Goal: Task Accomplishment & Management: Complete application form

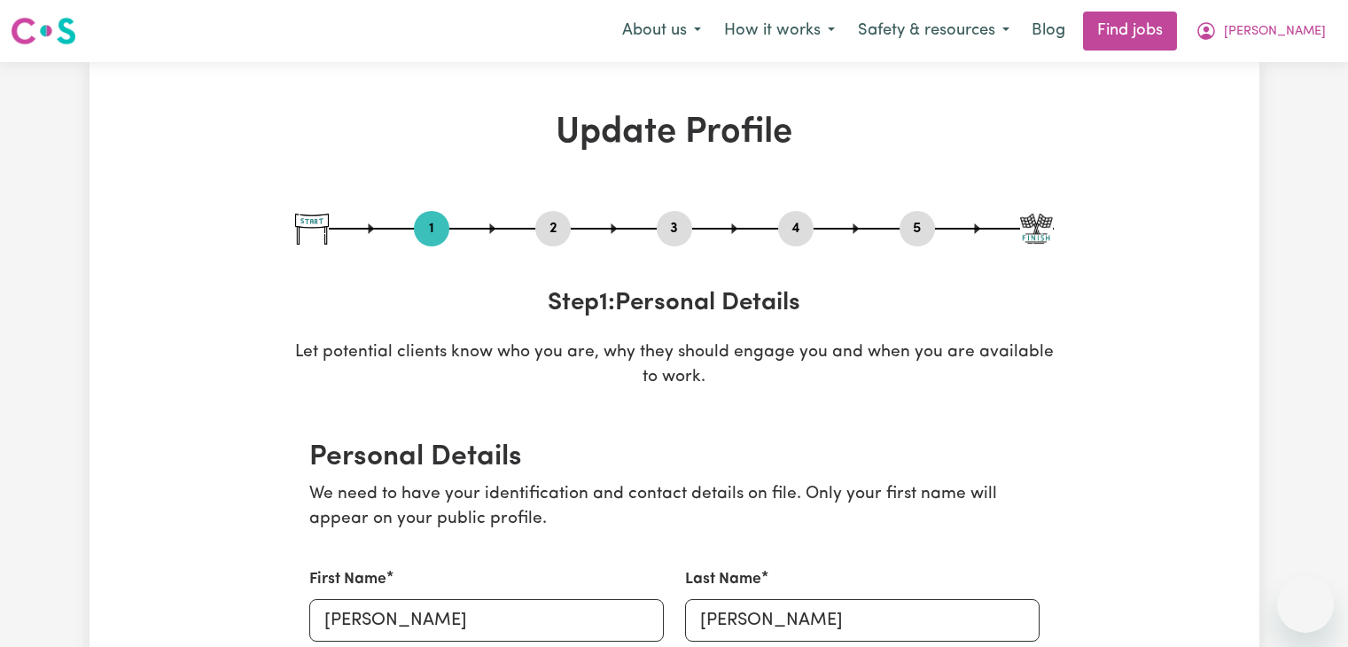
select select "[DEMOGRAPHIC_DATA]"
select select "Student Visa"
select select "Studying a healthcare related degree or qualification"
select select "45"
select select "50"
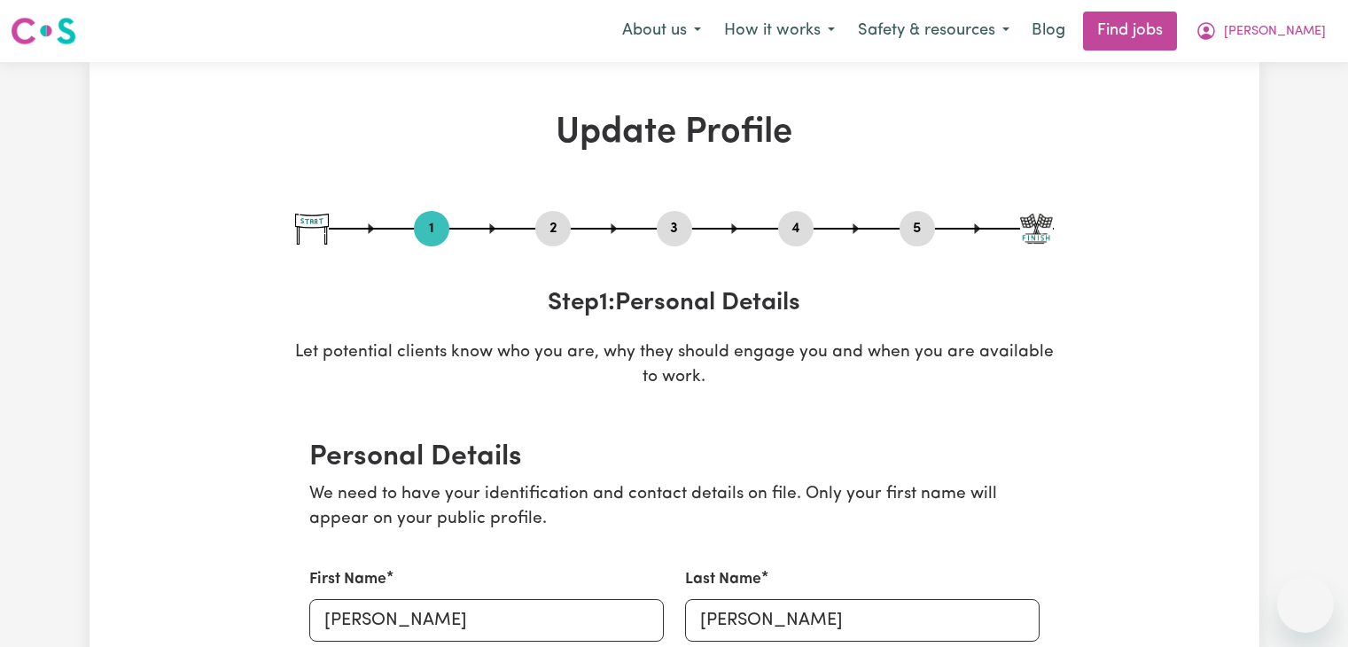
select select "60"
select select "70"
click at [1177, 29] on link "Find jobs" at bounding box center [1130, 31] width 94 height 39
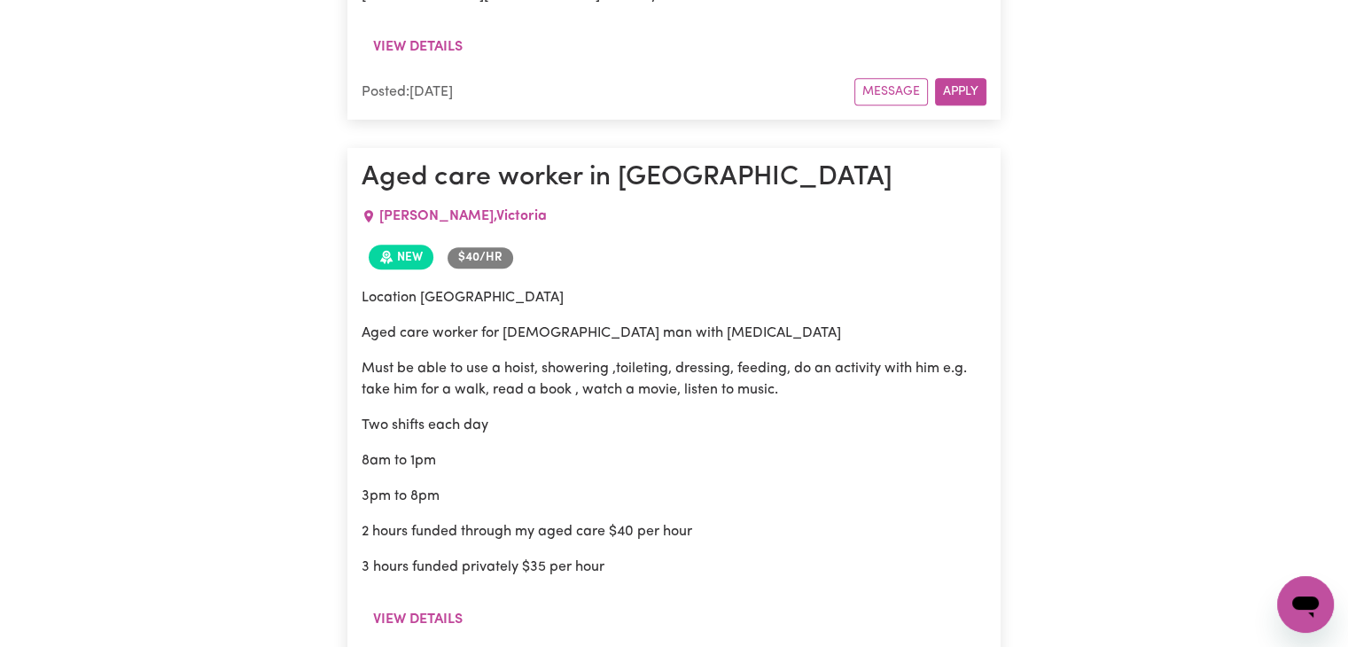
scroll to position [1374, 0]
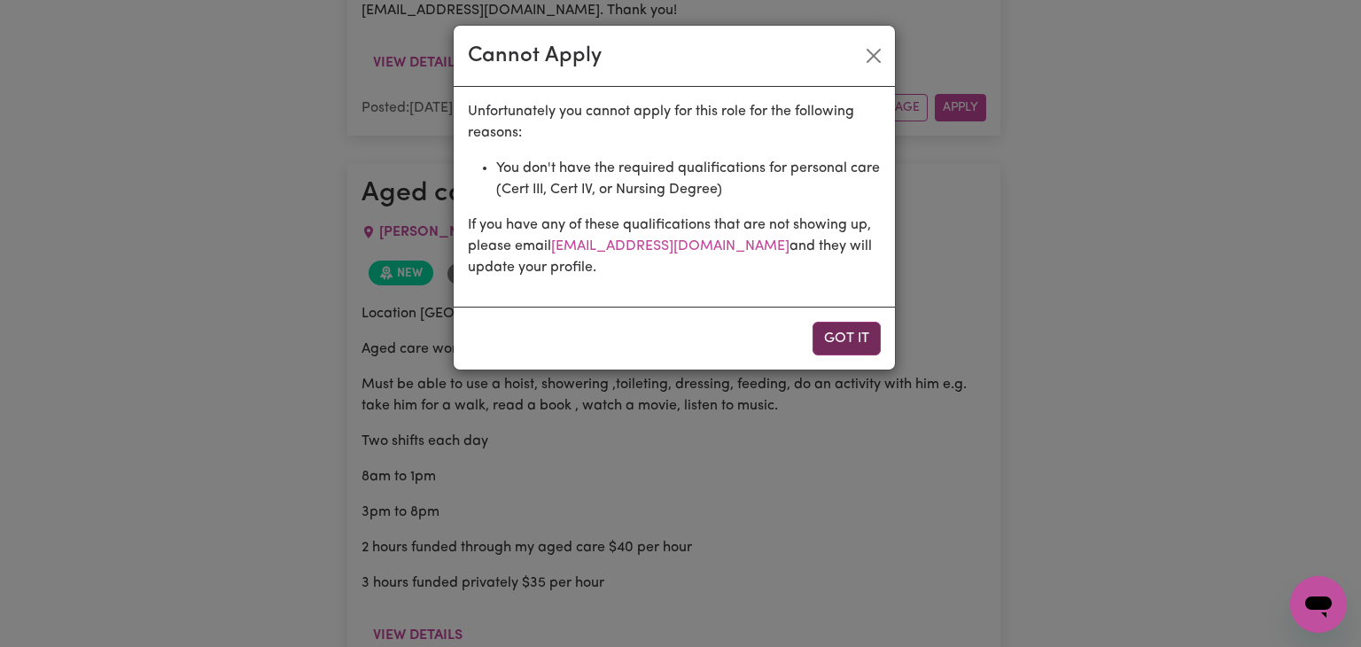
click at [825, 346] on button "Got it" at bounding box center [847, 339] width 68 height 34
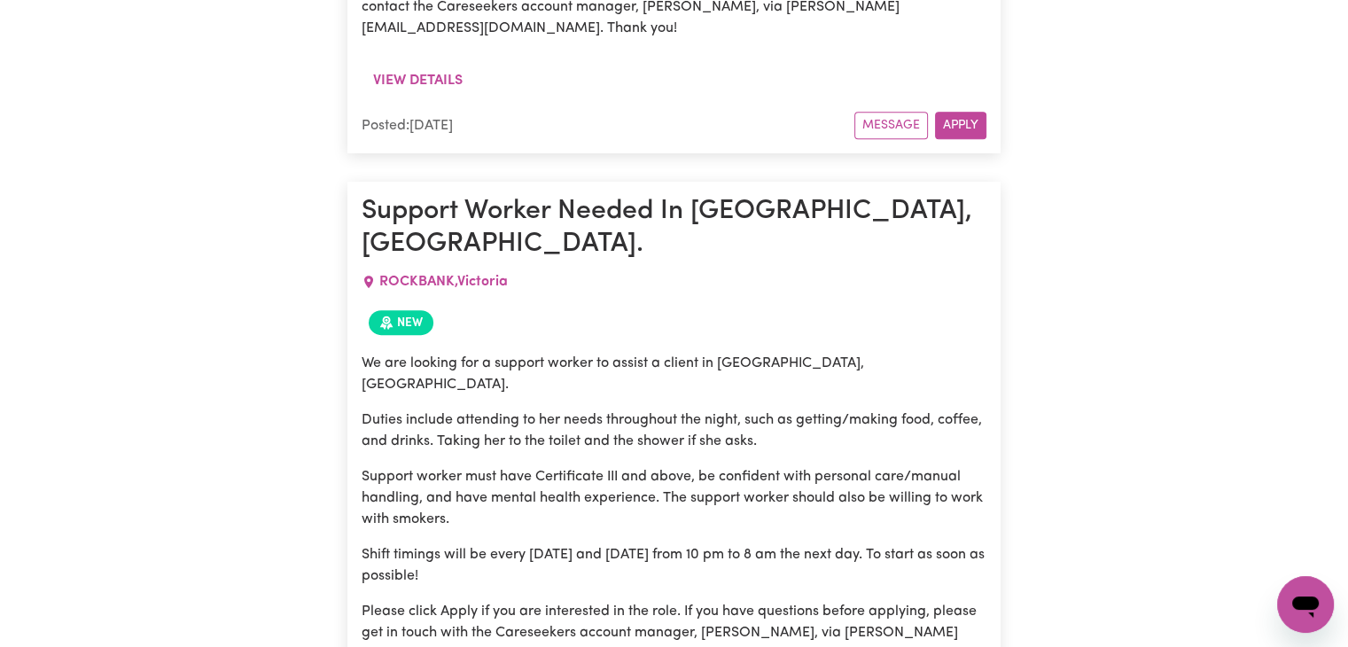
scroll to position [7465, 0]
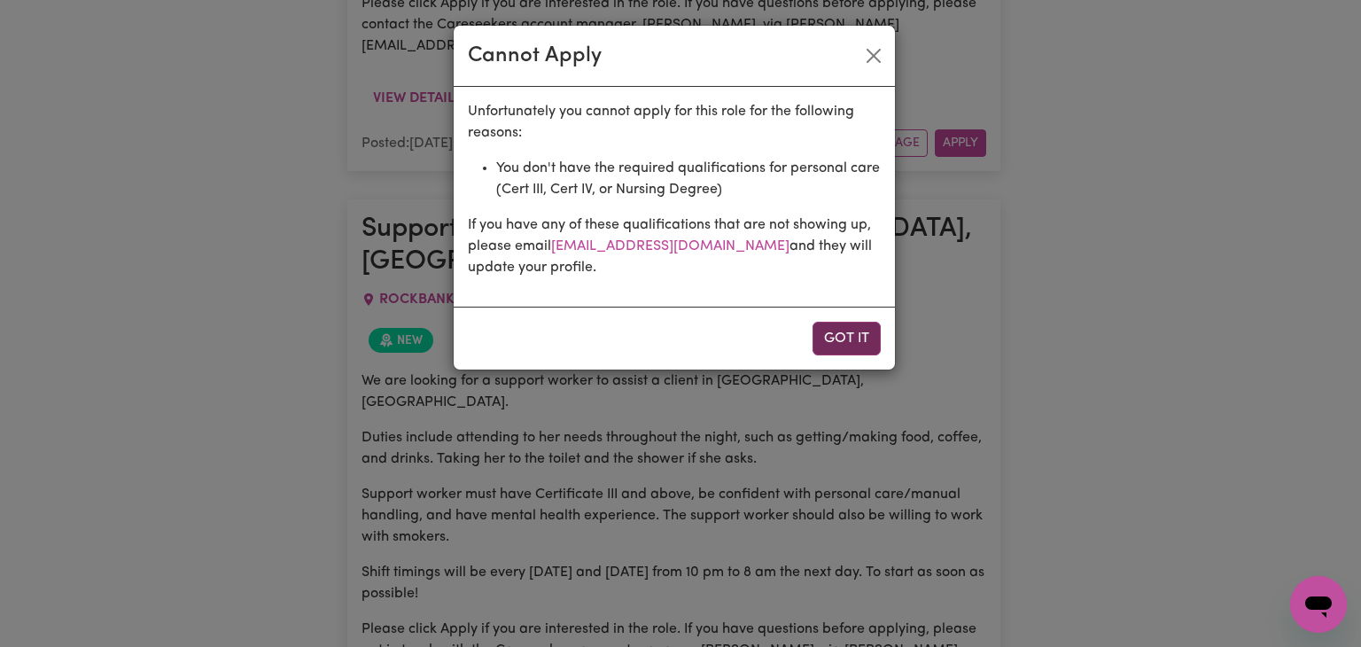
click at [840, 334] on button "Got it" at bounding box center [847, 339] width 68 height 34
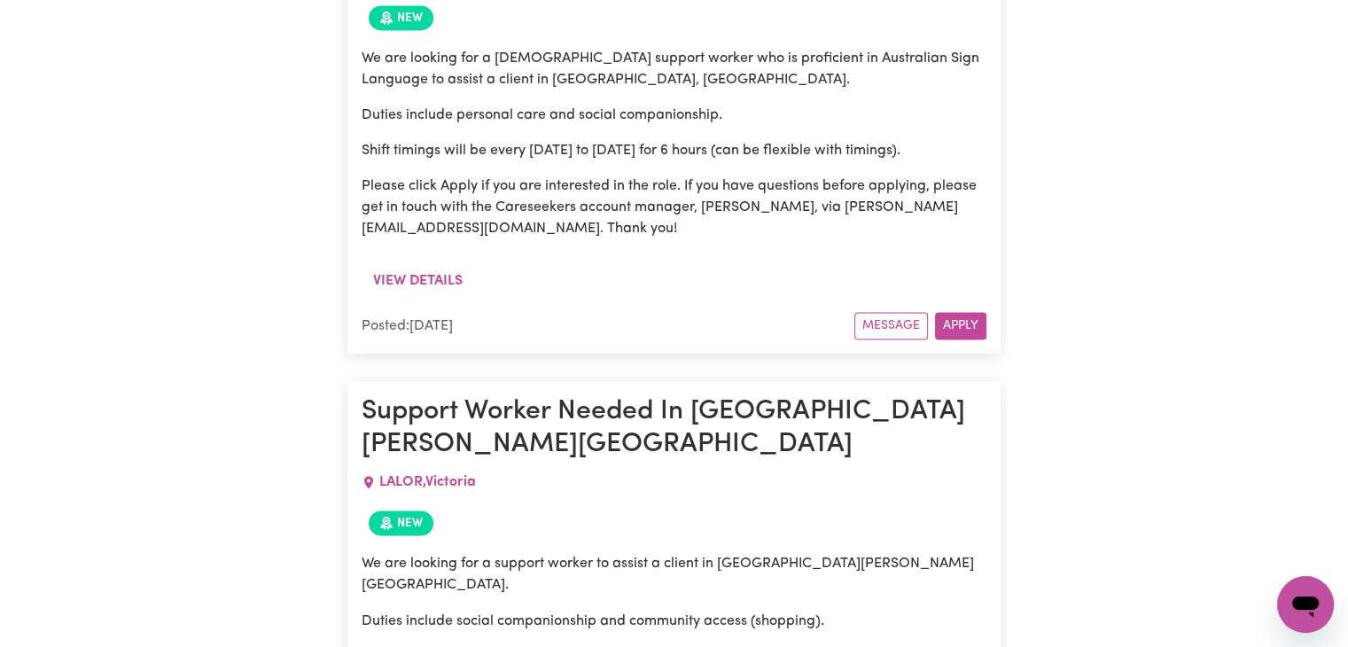
scroll to position [9599, 0]
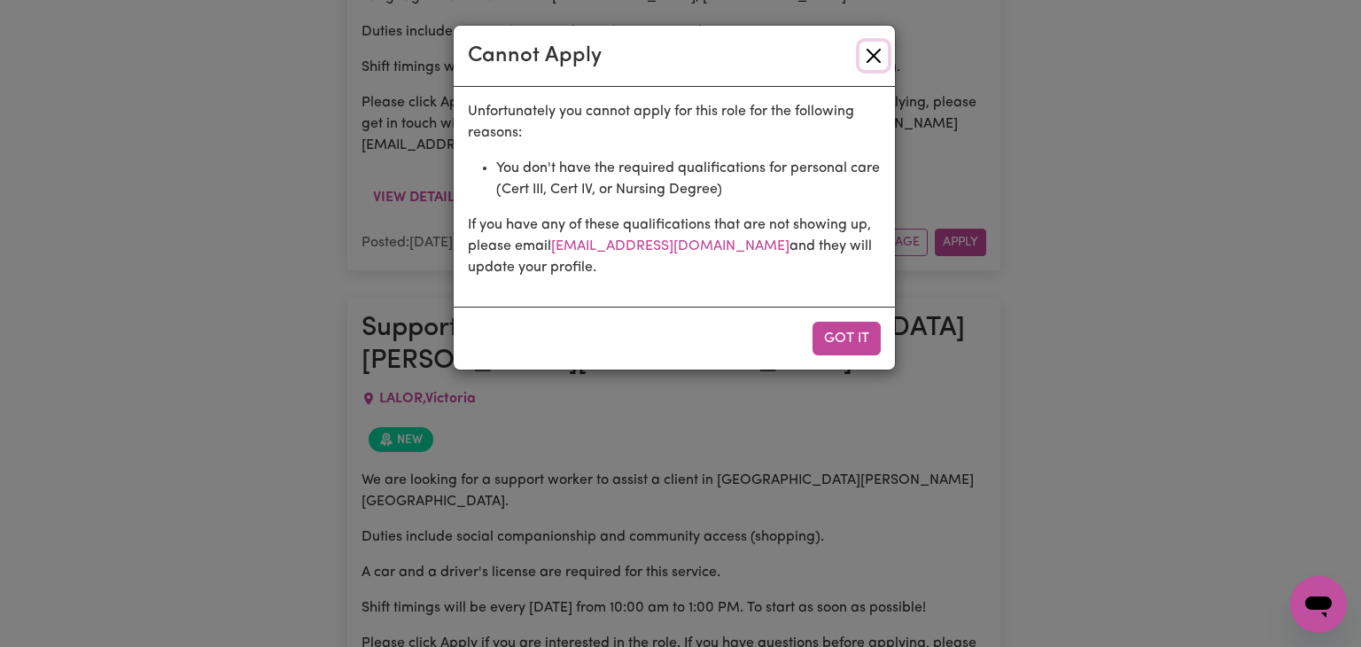
click at [869, 62] on button "Close" at bounding box center [874, 56] width 28 height 28
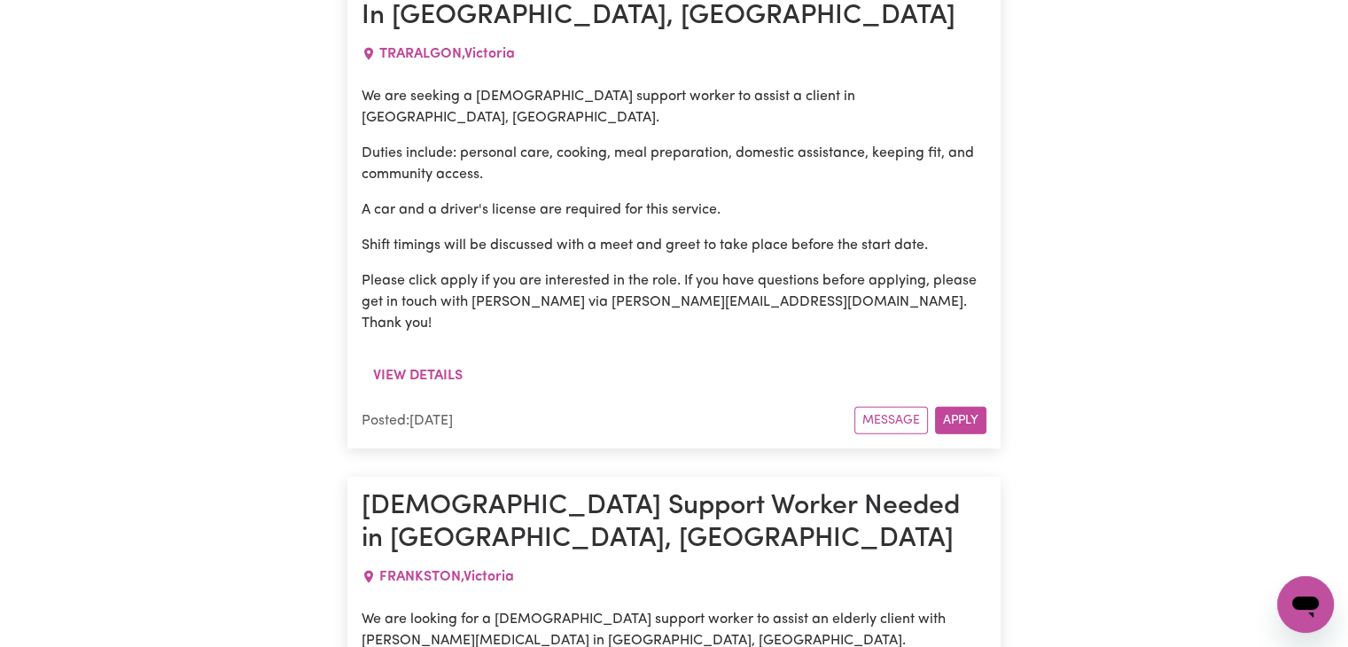
scroll to position [11342, 0]
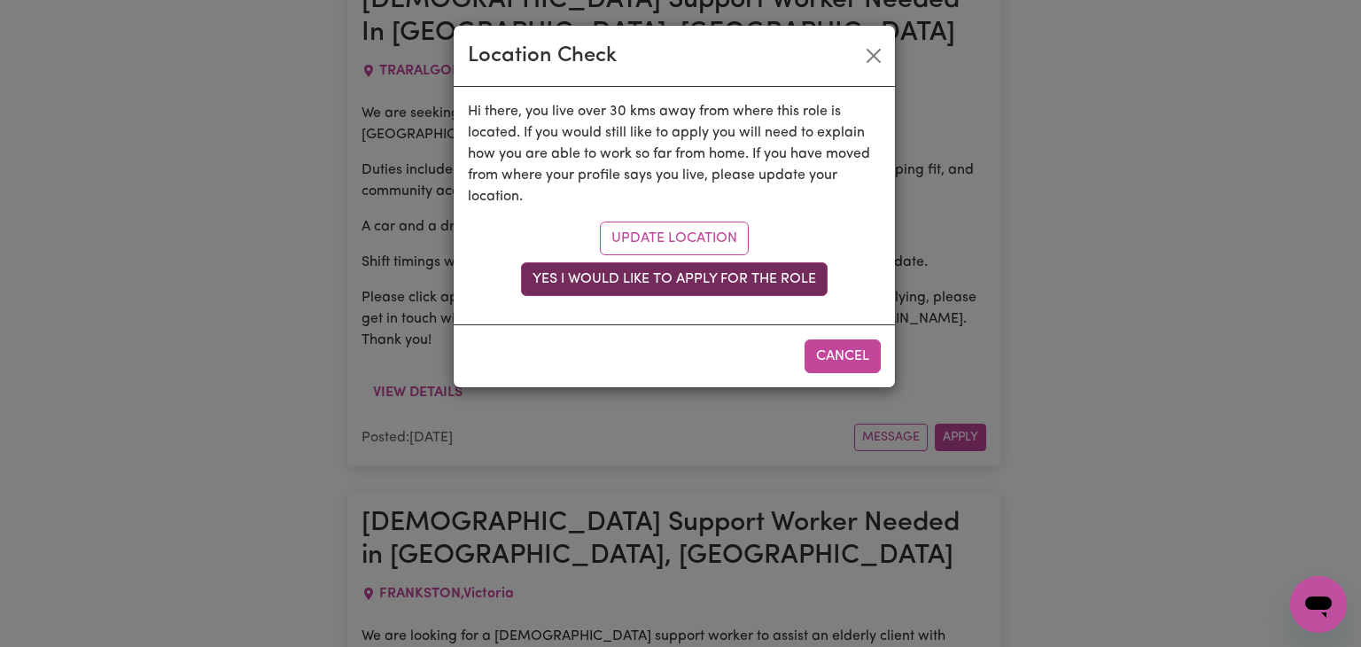
click at [695, 284] on button "Yes I would like to apply for the role" at bounding box center [674, 279] width 307 height 34
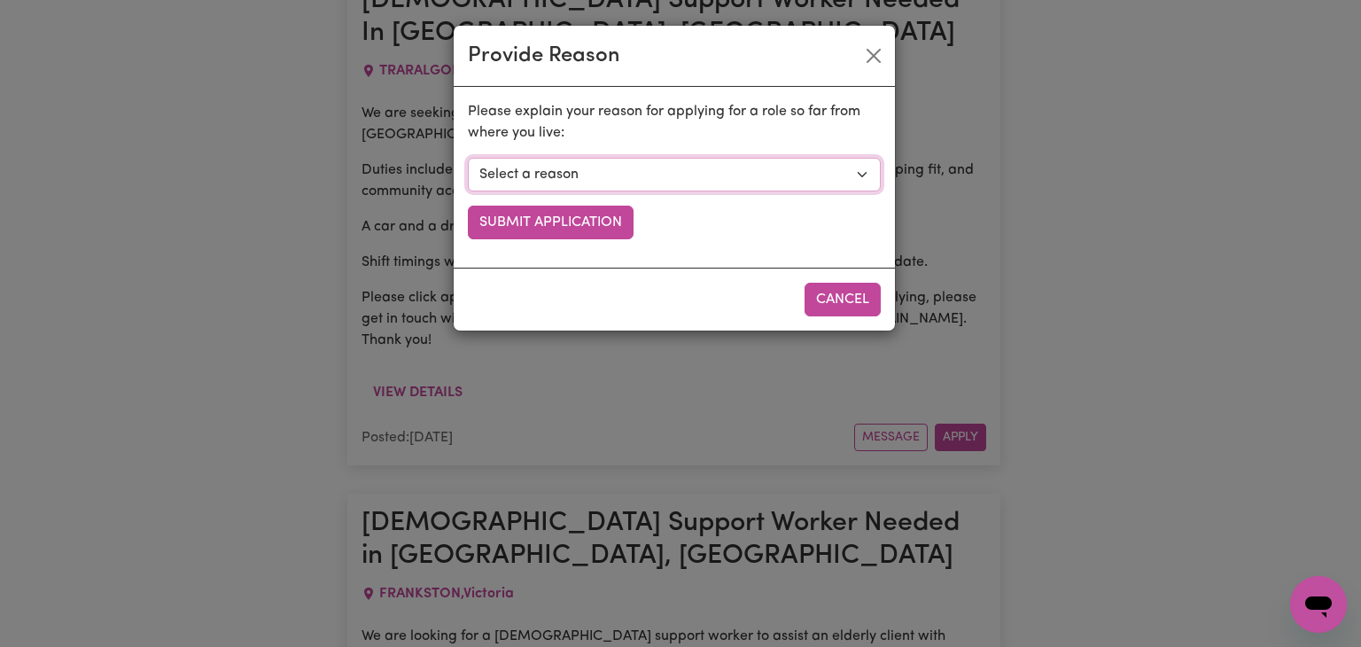
click at [751, 160] on select "Select a reason I currently travel to this area for work or other personal reas…" at bounding box center [674, 175] width 413 height 34
select select "I already visit the area regularly for work and personal reasons"
click at [468, 158] on select "Select a reason I currently travel to this area for work or other personal reas…" at bounding box center [674, 175] width 413 height 34
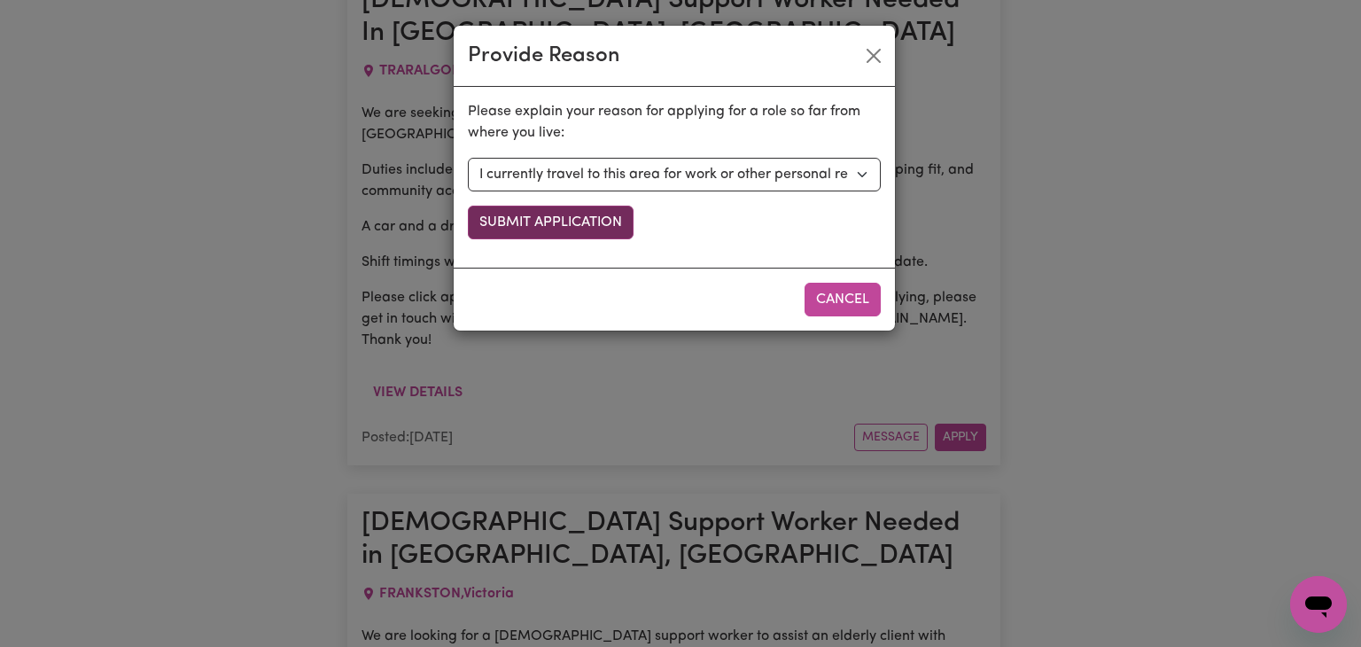
click at [588, 220] on button "Submit Application" at bounding box center [551, 223] width 166 height 34
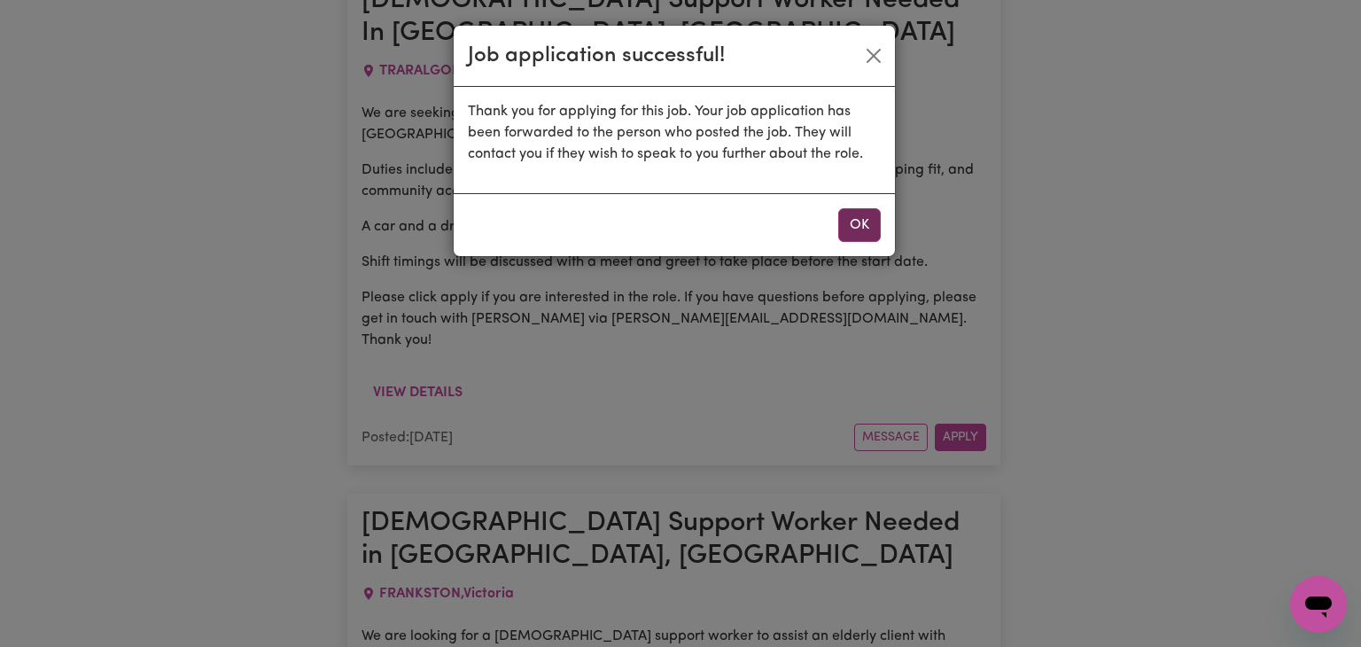
click at [866, 211] on button "OK" at bounding box center [859, 225] width 43 height 34
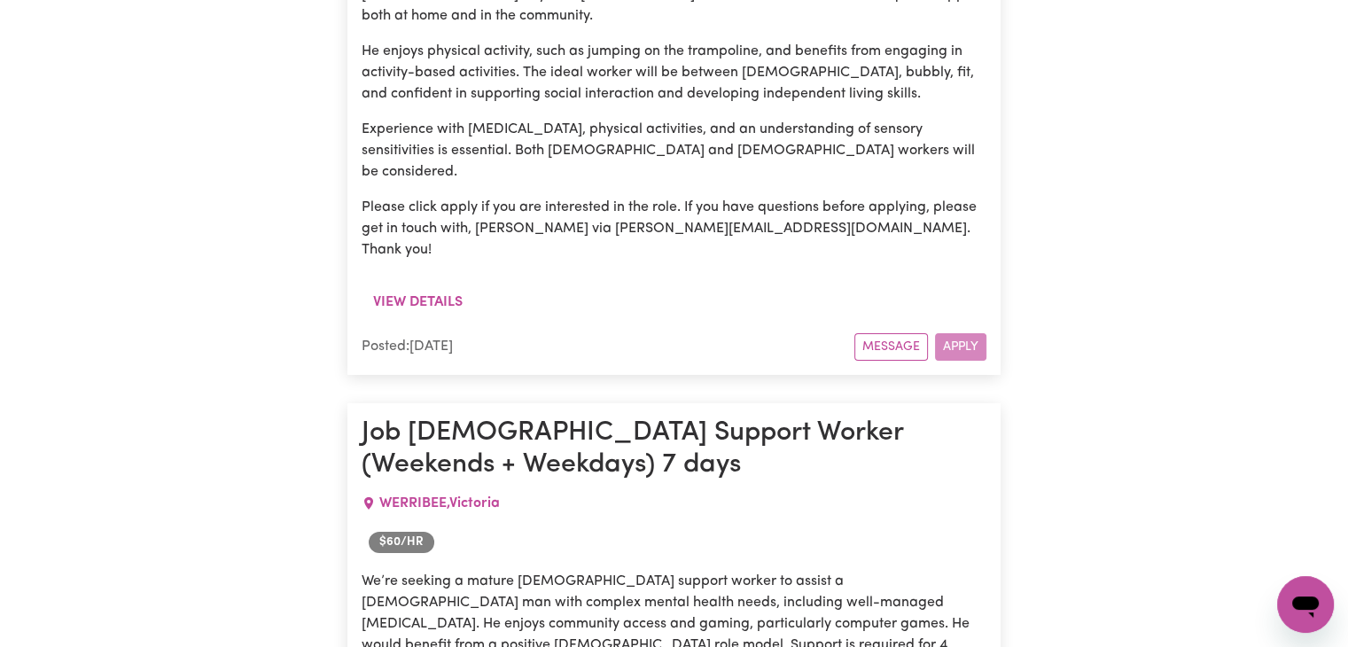
scroll to position [12600, 0]
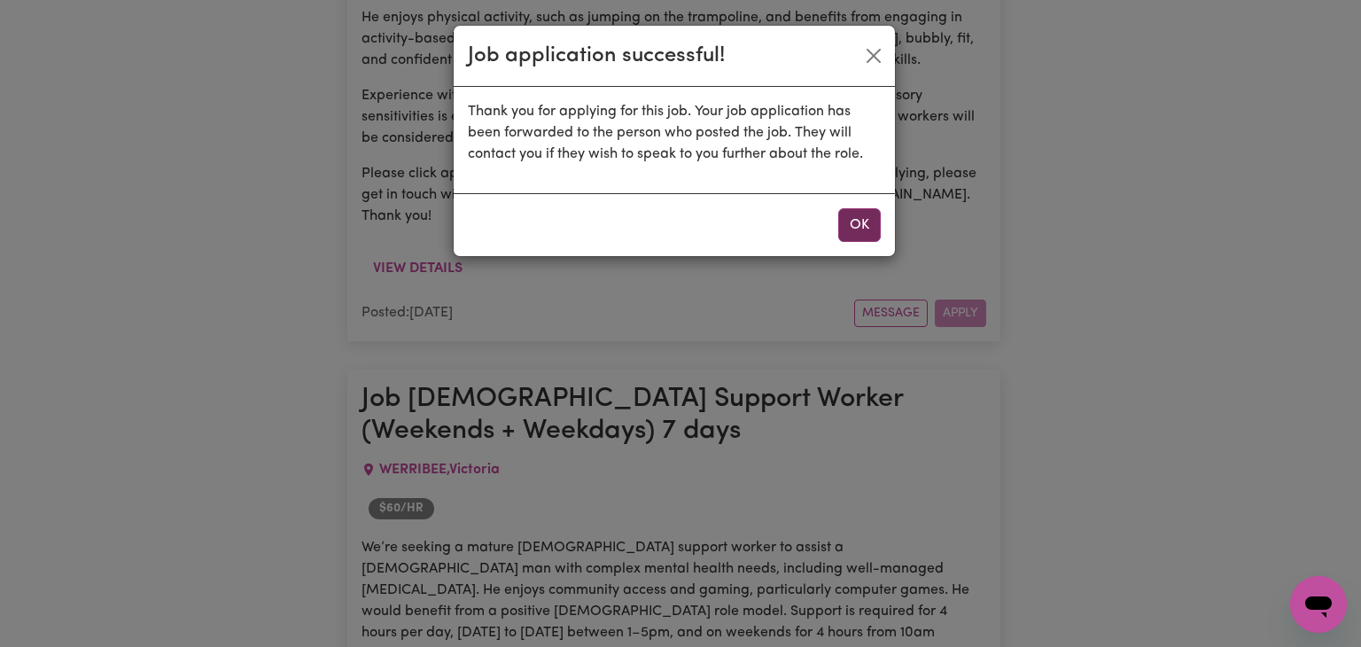
click at [867, 208] on button "OK" at bounding box center [859, 225] width 43 height 34
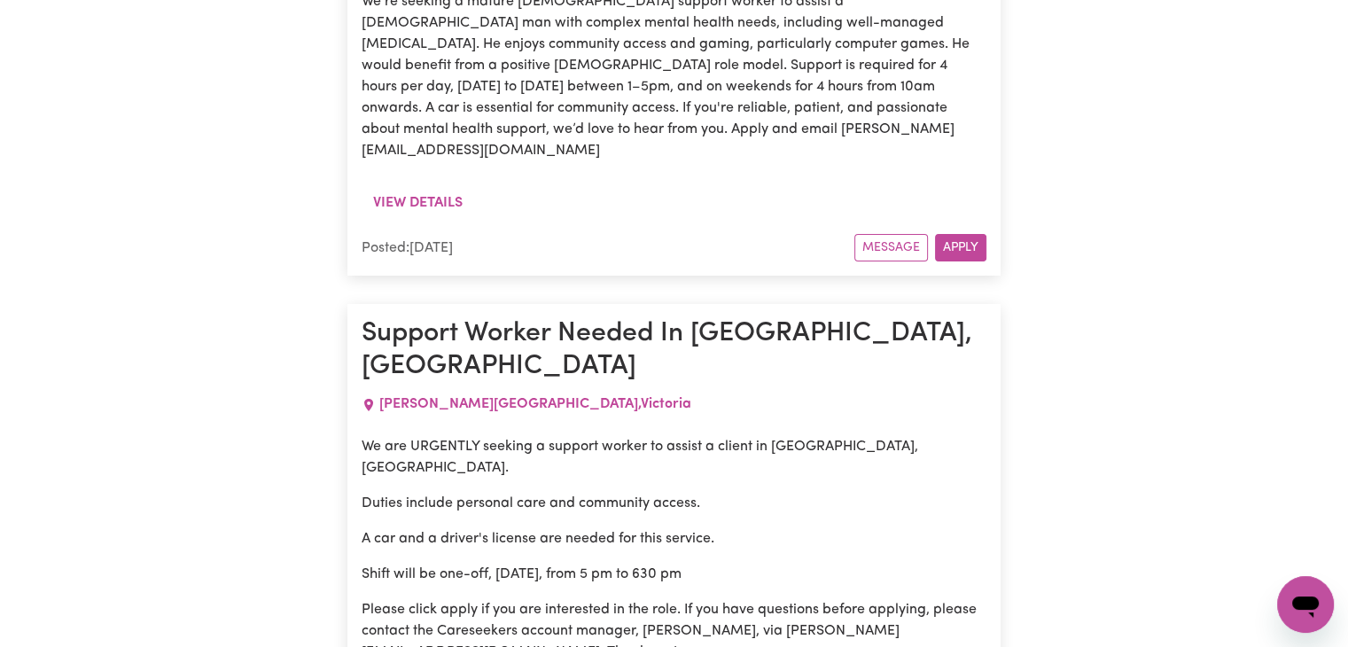
scroll to position [13162, 0]
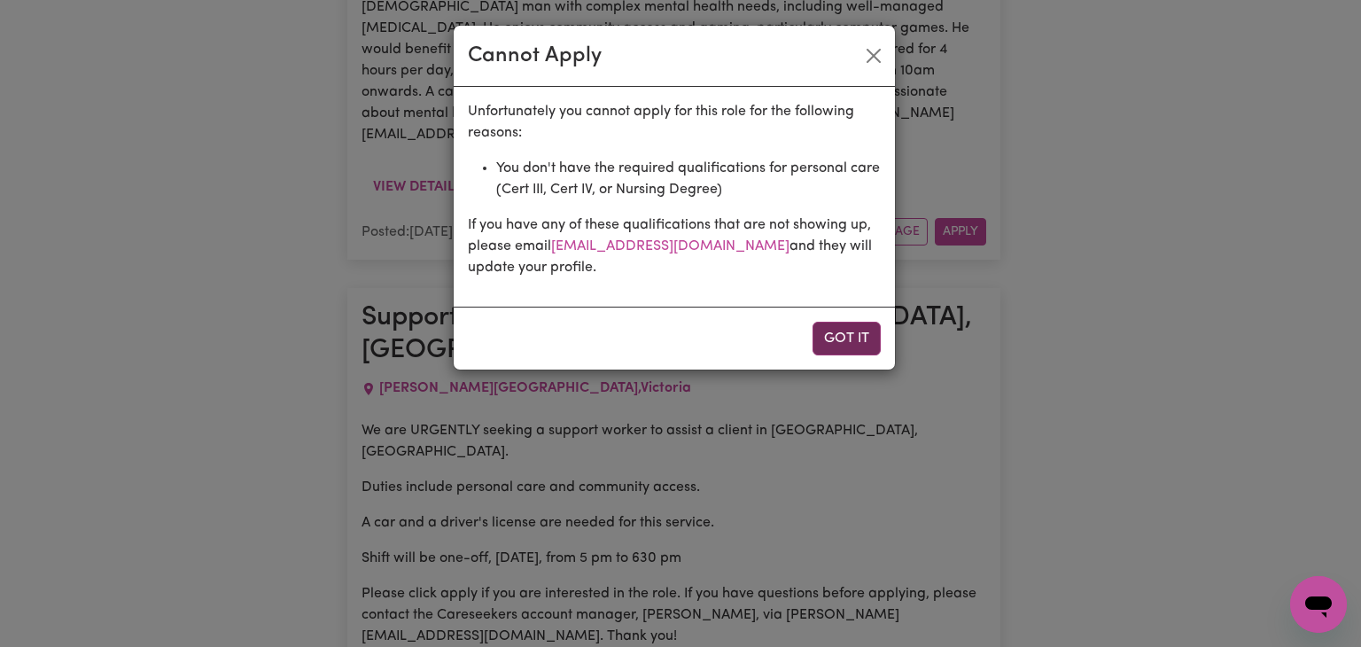
click at [854, 337] on button "Got it" at bounding box center [847, 339] width 68 height 34
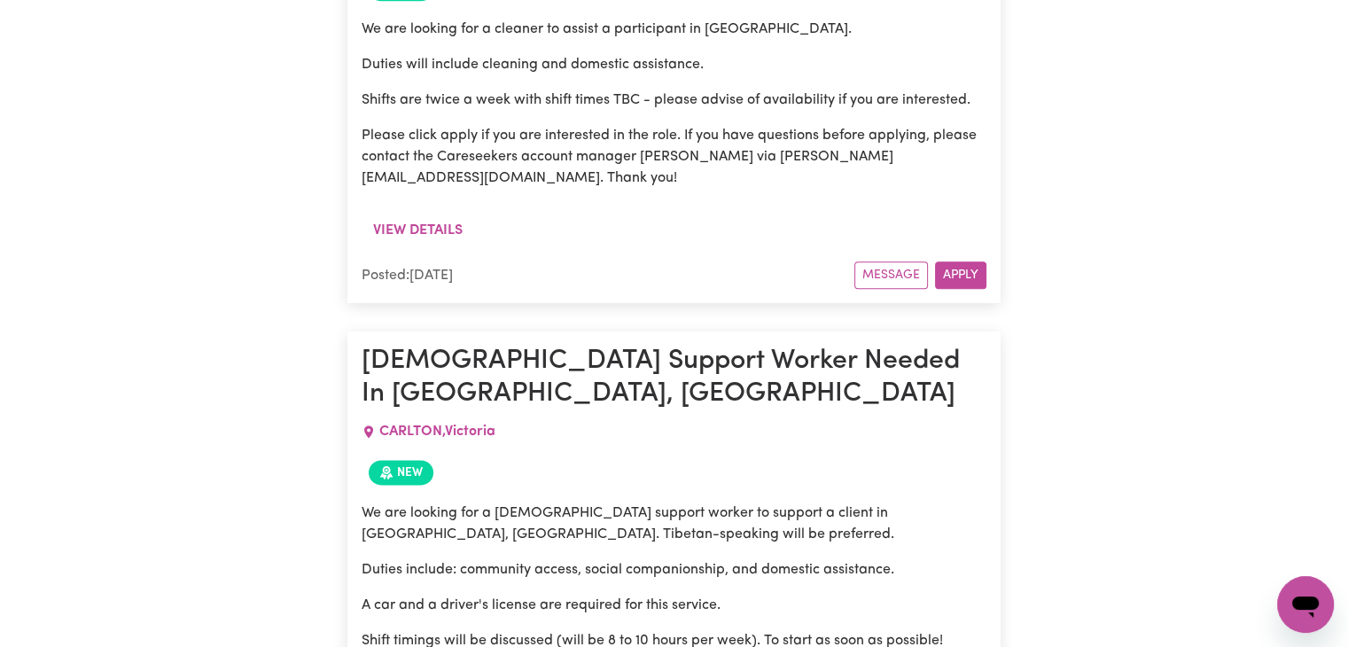
scroll to position [533, 0]
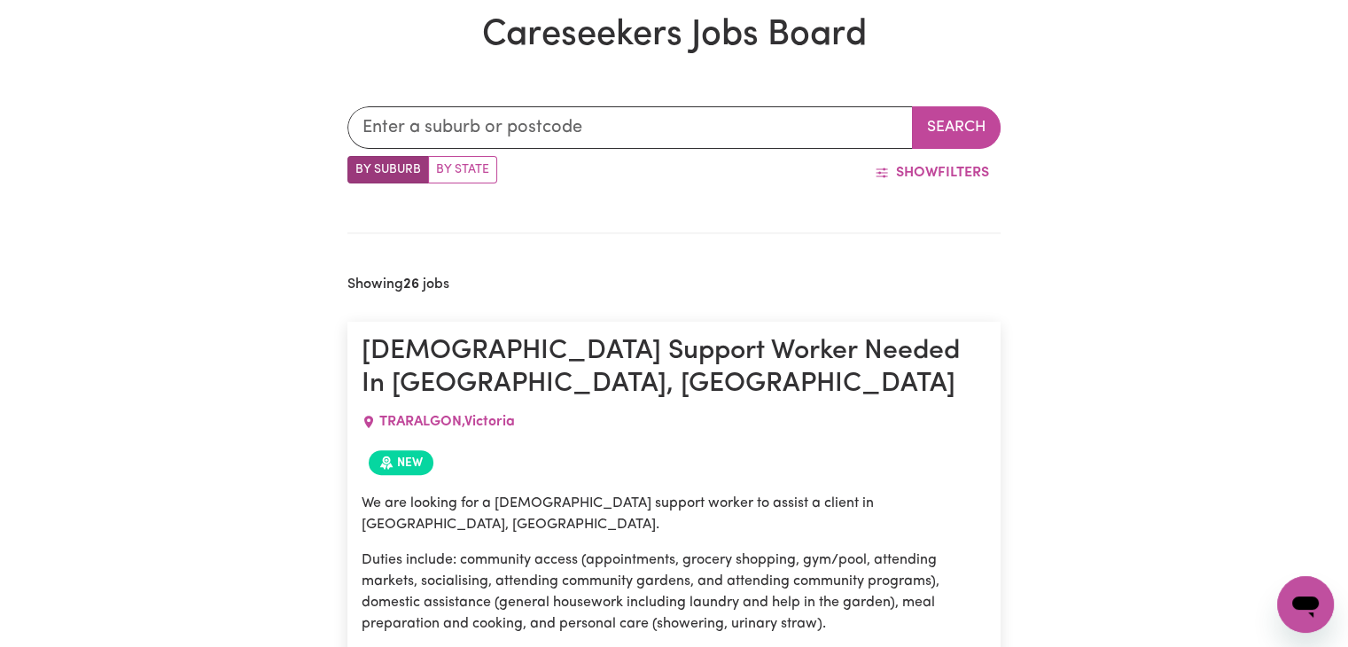
click at [457, 171] on label "By State" at bounding box center [462, 169] width 69 height 27
click at [359, 167] on input "By State" at bounding box center [353, 162] width 12 height 12
radio input "true"
click at [388, 165] on label "By Suburb" at bounding box center [388, 169] width 82 height 27
click at [359, 165] on input "By Suburb" at bounding box center [353, 162] width 12 height 12
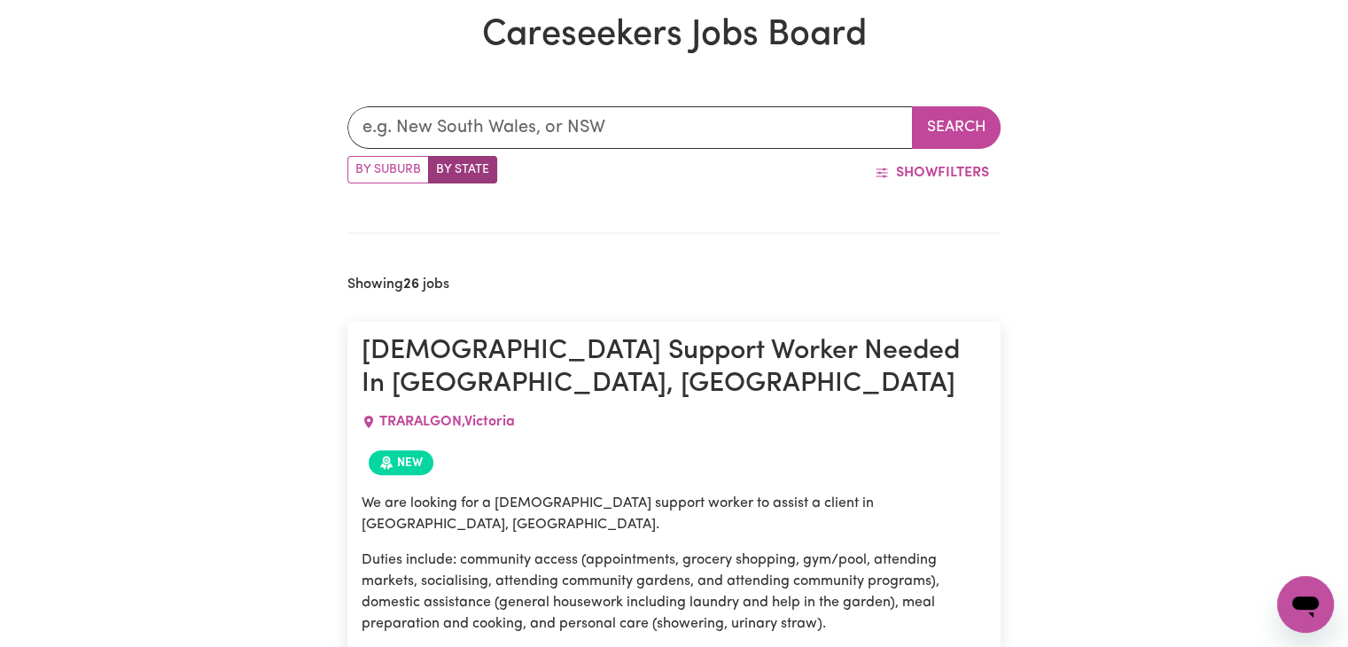
radio input "true"
